Goal: Book appointment/travel/reservation

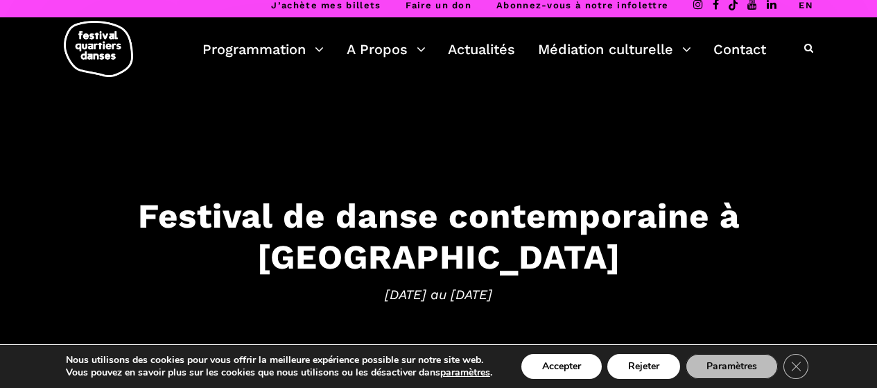
scroll to position [7, 0]
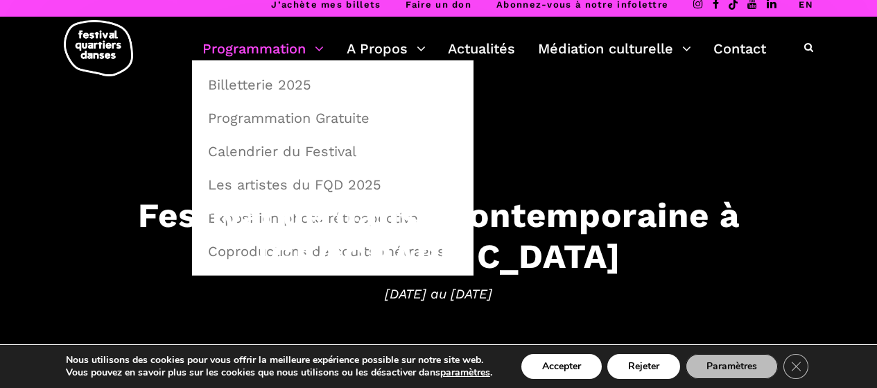
click at [252, 48] on link "Programmation" at bounding box center [262, 49] width 121 height 24
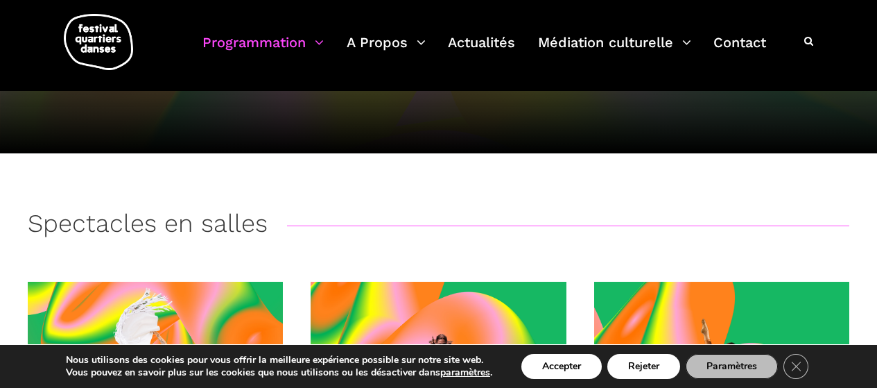
scroll to position [156, 0]
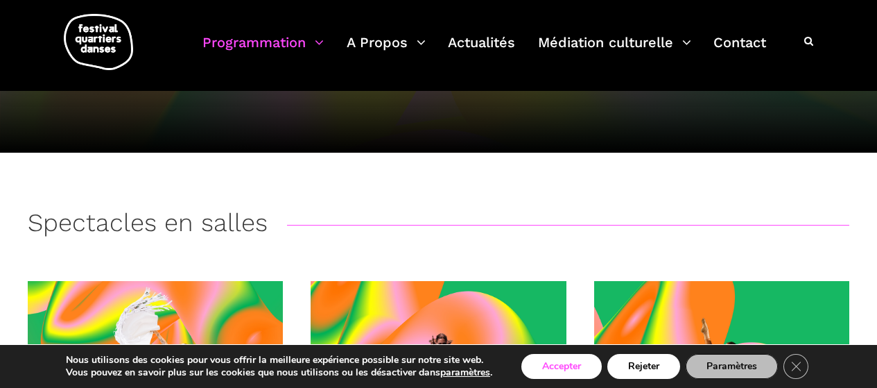
click at [551, 367] on button "Accepter" at bounding box center [561, 366] width 80 height 25
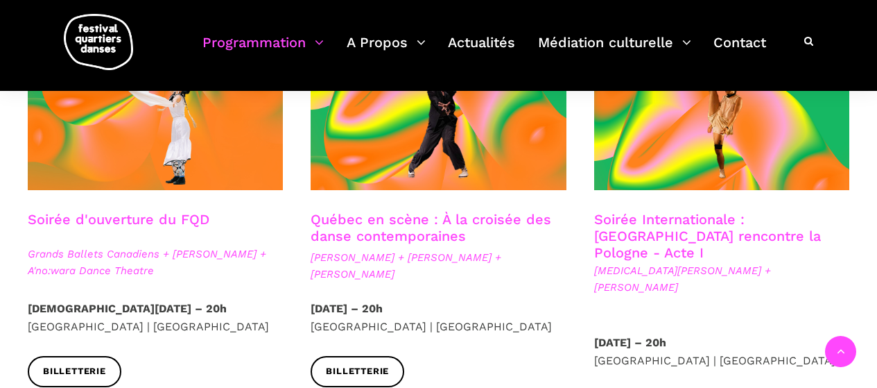
scroll to position [420, 0]
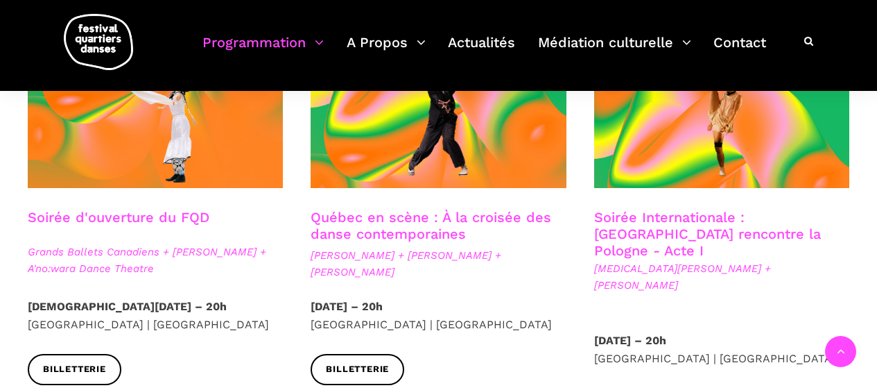
click at [142, 214] on link "Soirée d'ouverture du FQD" at bounding box center [119, 217] width 182 height 17
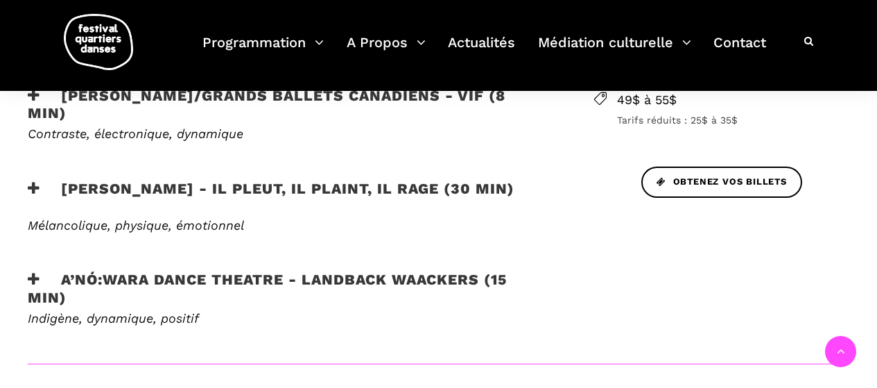
scroll to position [623, 0]
